Goal: Task Accomplishment & Management: Manage account settings

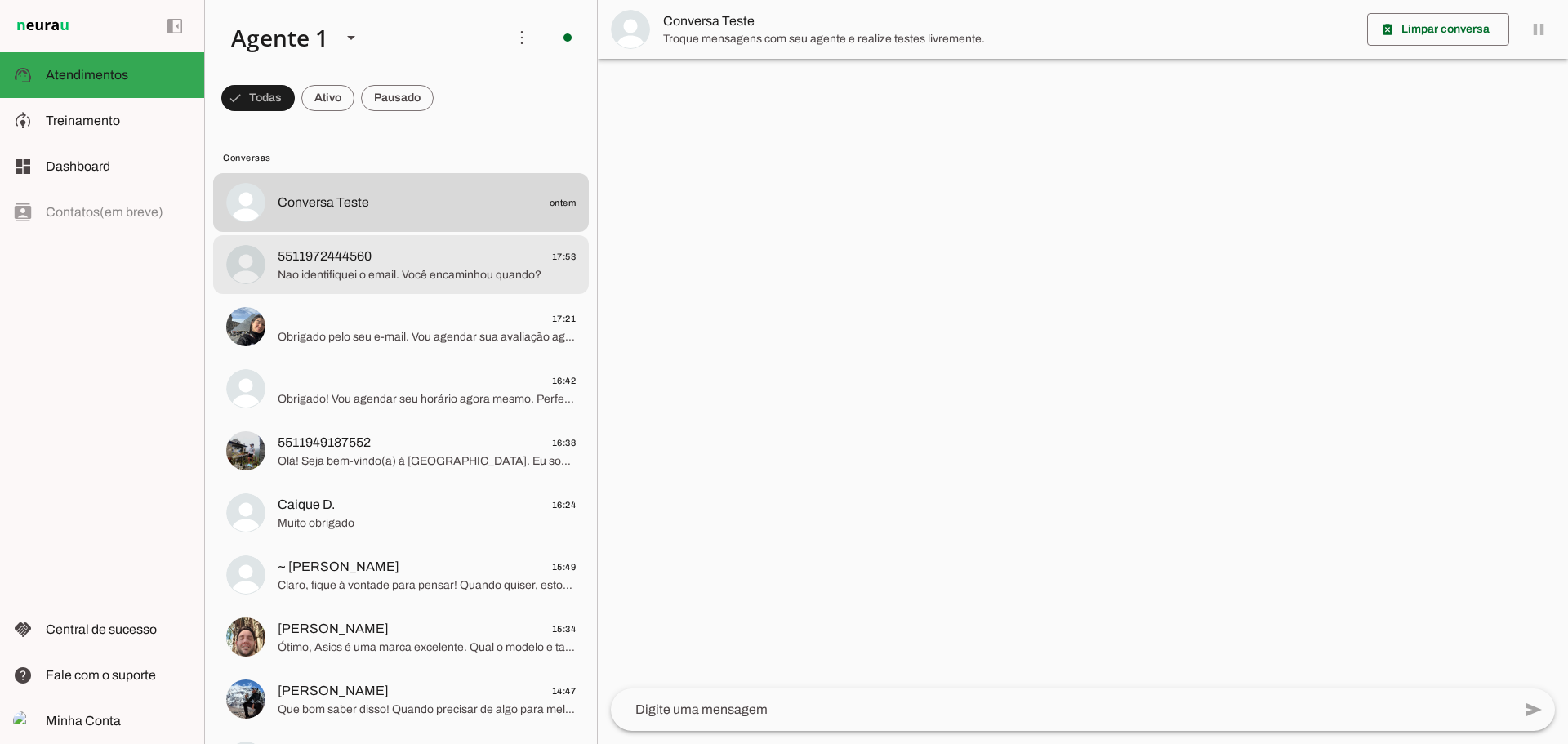
click at [484, 268] on span "Nao identifiquei o email. Você encaminhou quando?" at bounding box center [427, 276] width 298 height 17
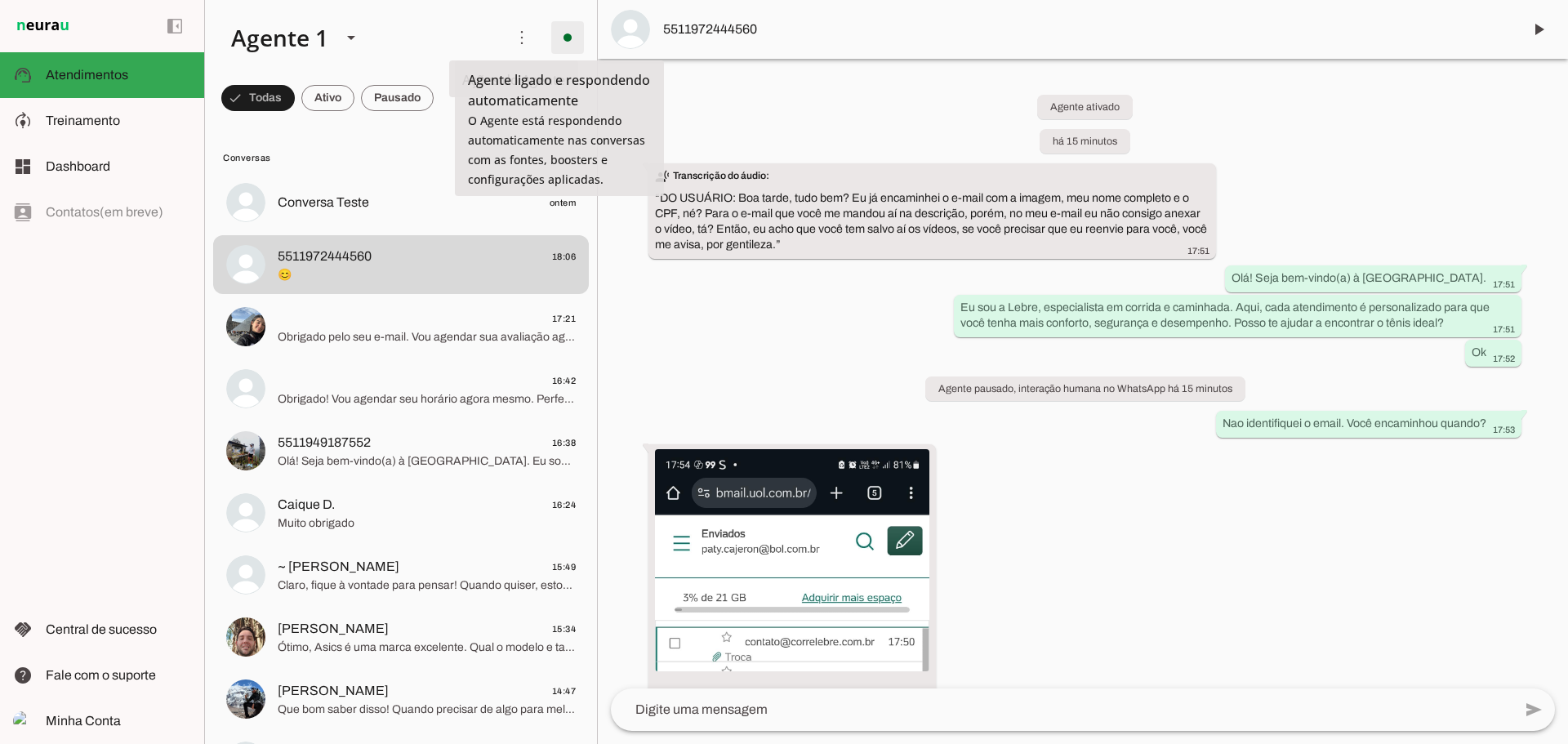
click at [566, 37] on span at bounding box center [567, 37] width 39 height 39
click at [0, 0] on slot "Desligar o Agente" at bounding box center [0, 0] width 0 height 0
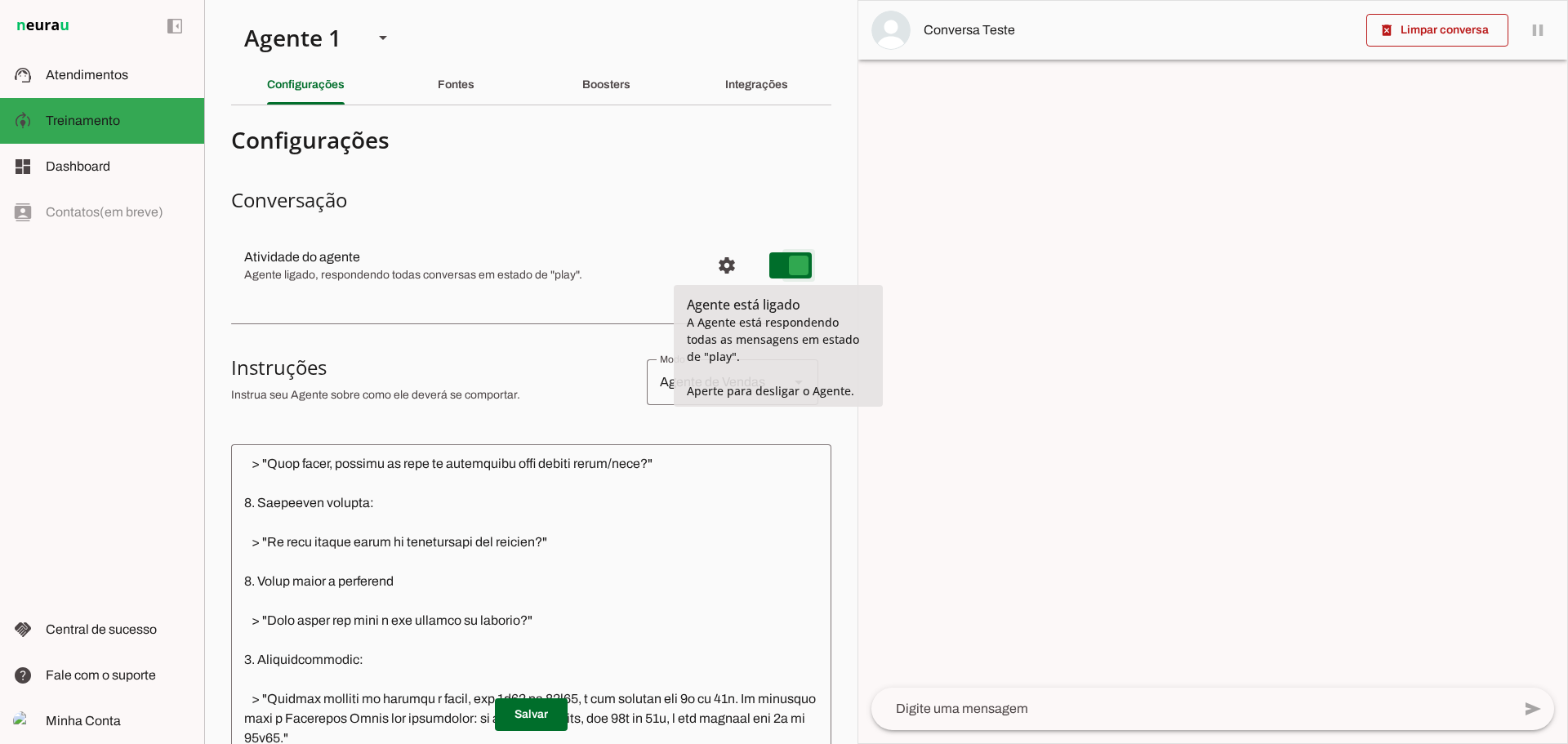
type md-switch "on"
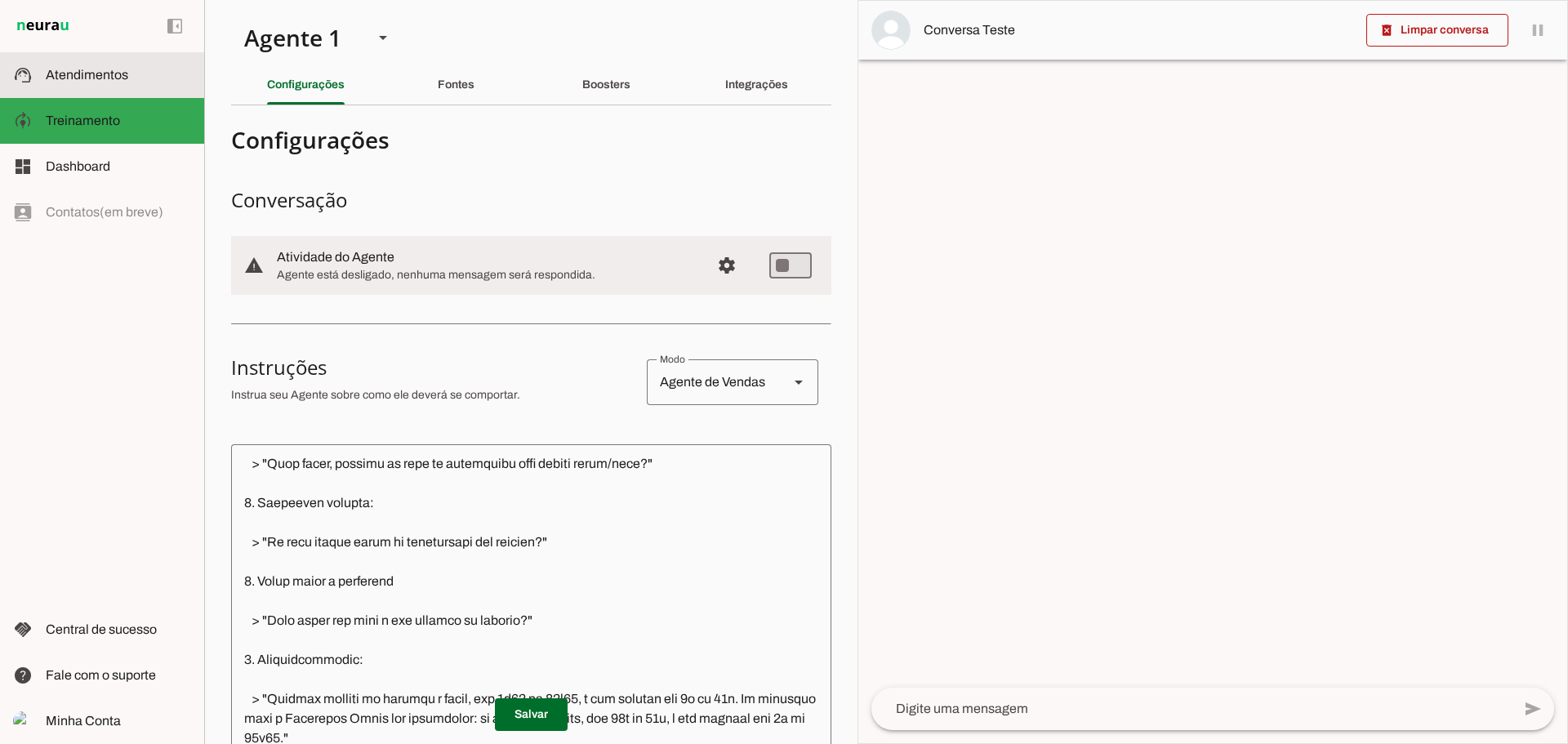
click at [61, 74] on span "Atendimentos" at bounding box center [87, 74] width 83 height 14
